Goal: Task Accomplishment & Management: Use online tool/utility

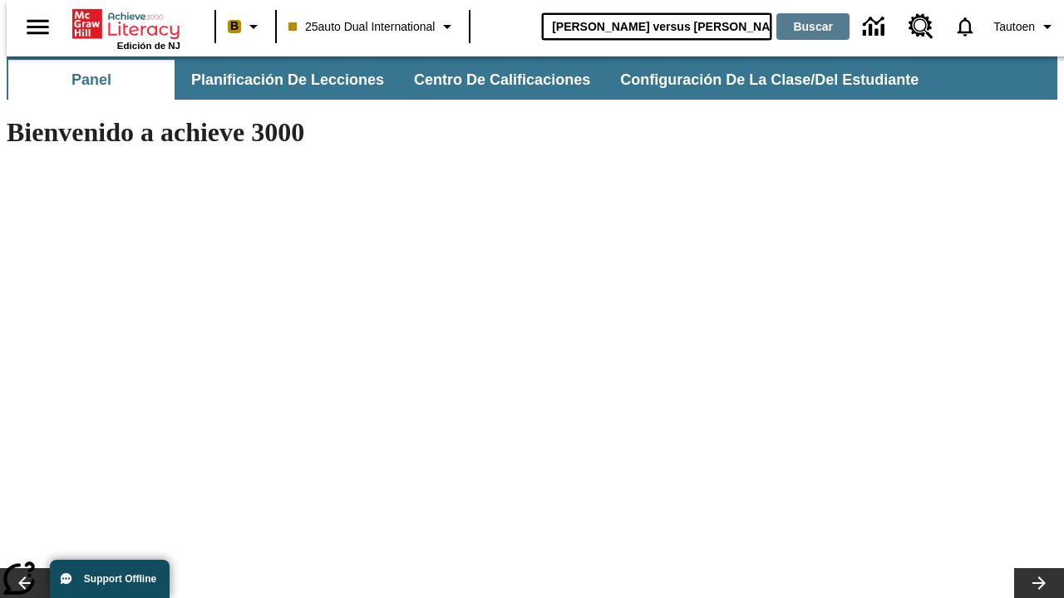
type input "Miguel Ángel versus Leonardo"
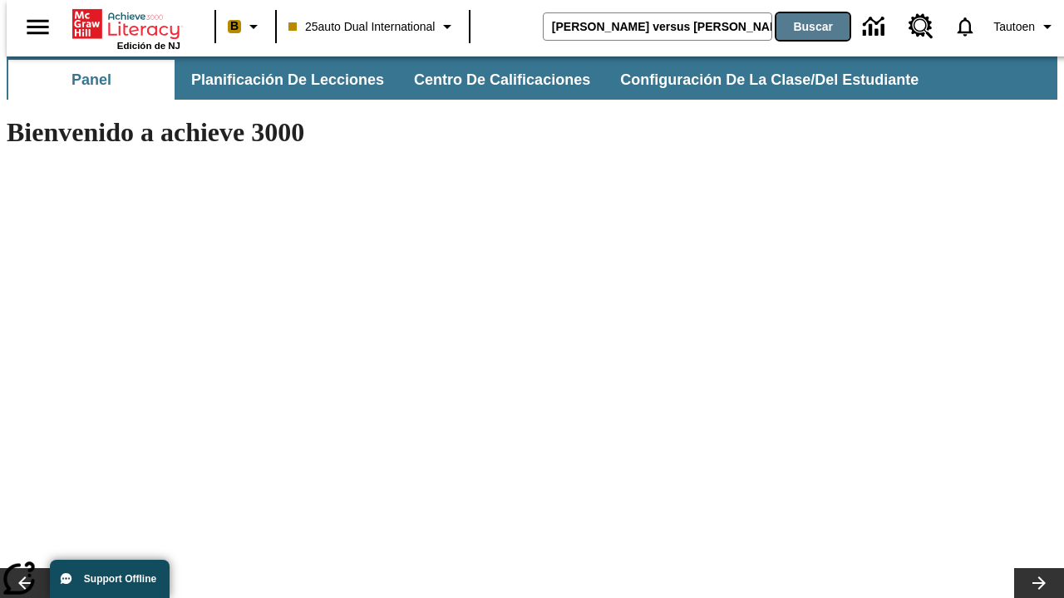
click at [802, 27] on button "Buscar" at bounding box center [812, 26] width 73 height 27
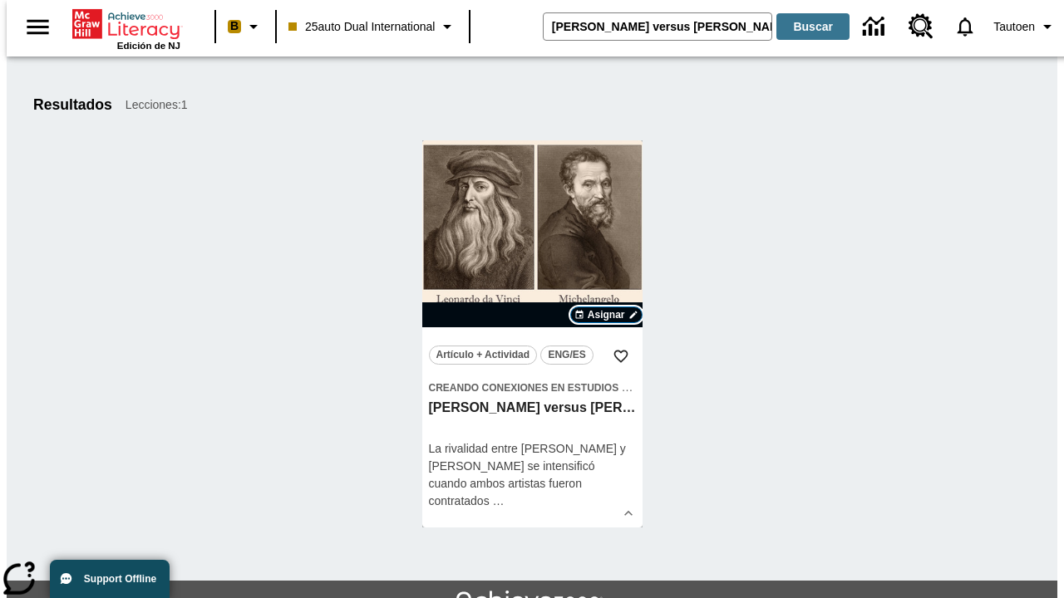
click at [606, 315] on span "Asignar" at bounding box center [605, 314] width 37 height 15
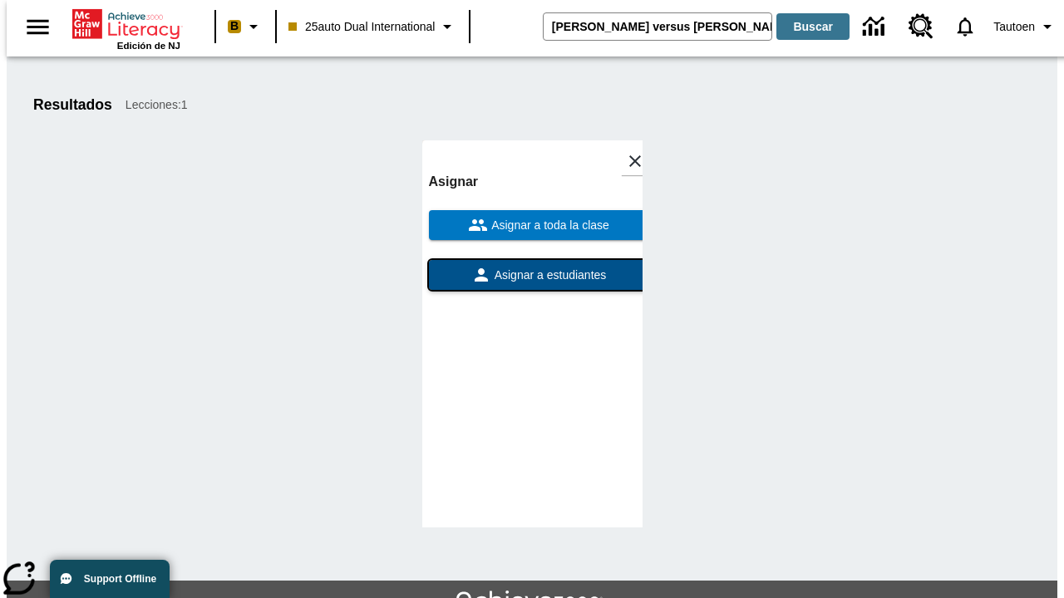
click at [532, 267] on span "Asignar a estudiantes" at bounding box center [549, 275] width 116 height 17
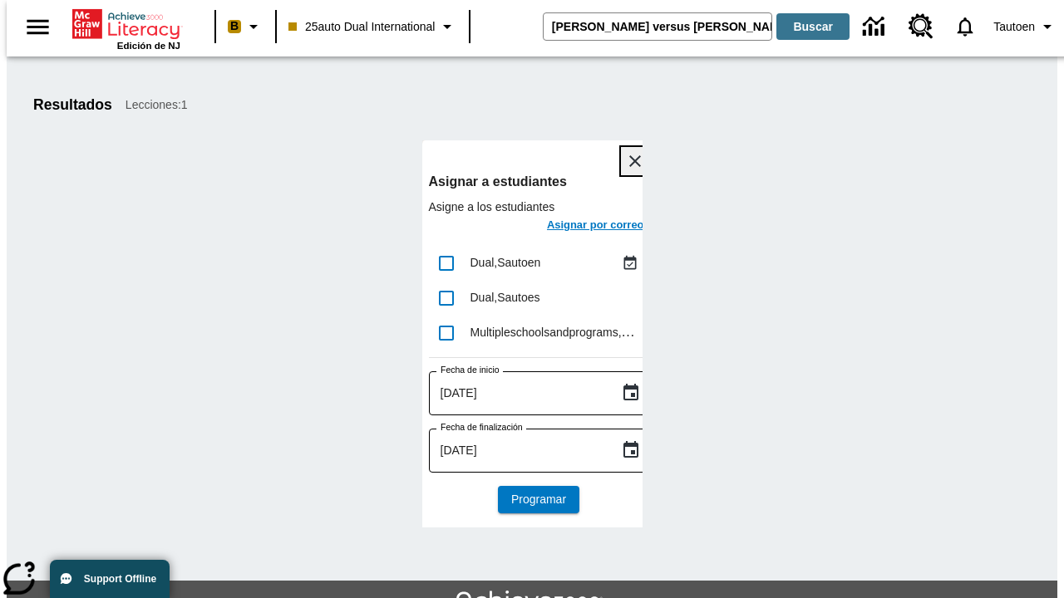
scroll to position [91, 0]
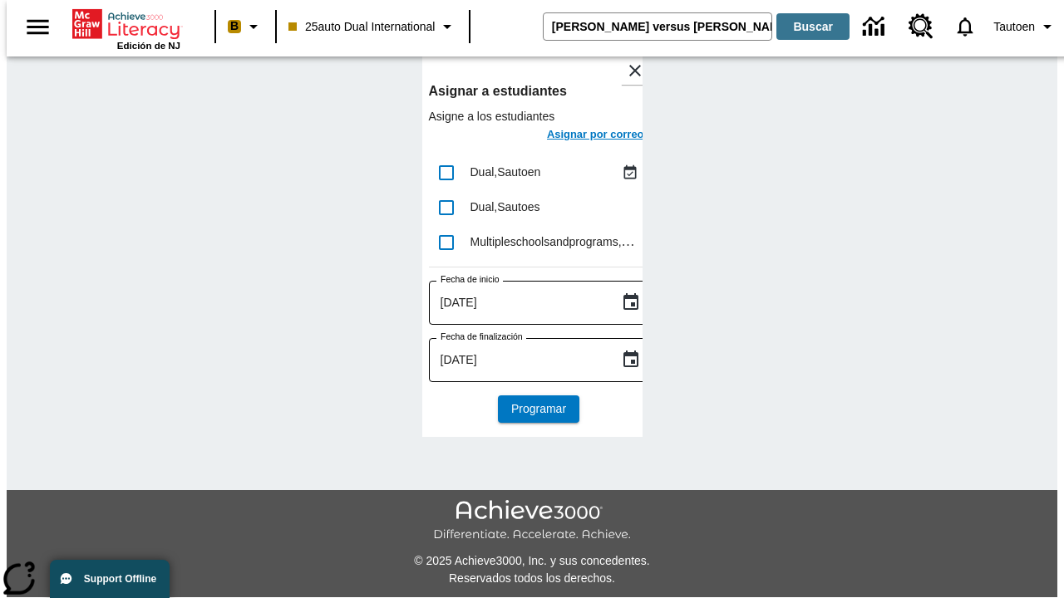
click at [445, 172] on input "lesson details" at bounding box center [446, 172] width 35 height 35
checkbox input "true"
click at [580, 136] on h6 "Asignar por correo" at bounding box center [595, 134] width 97 height 19
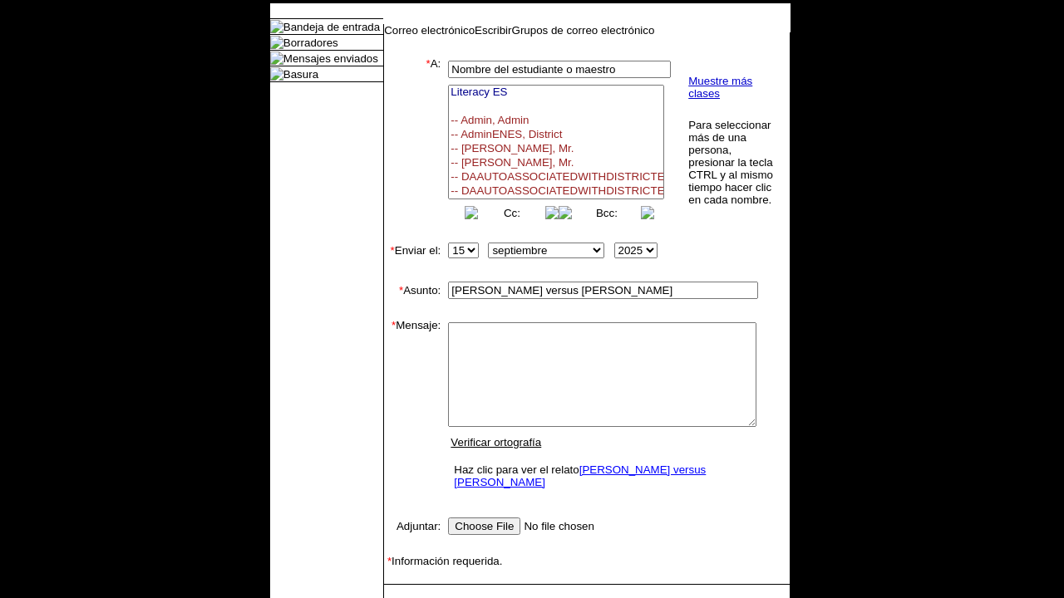
select select
